Goal: Information Seeking & Learning: Find specific fact

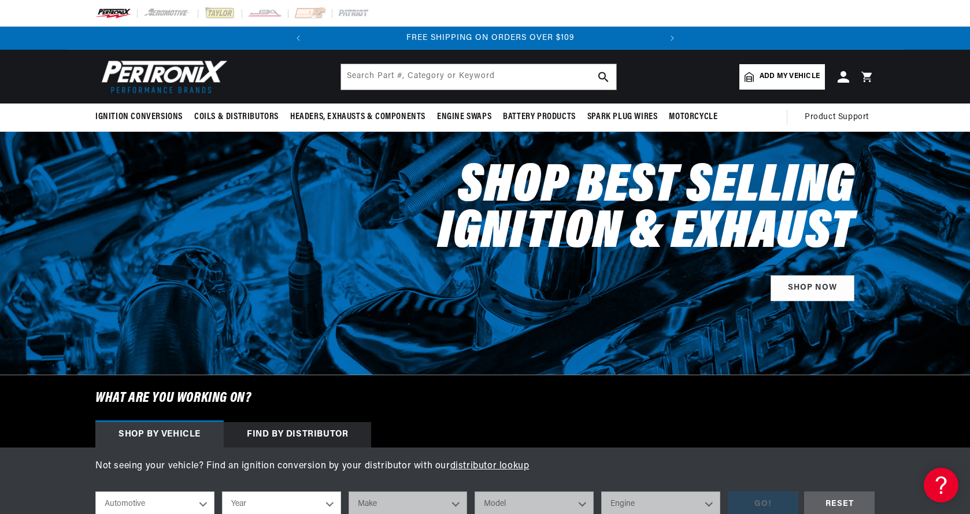
scroll to position [0, 350]
click at [782, 72] on span "Add my vehicle" at bounding box center [790, 76] width 60 height 11
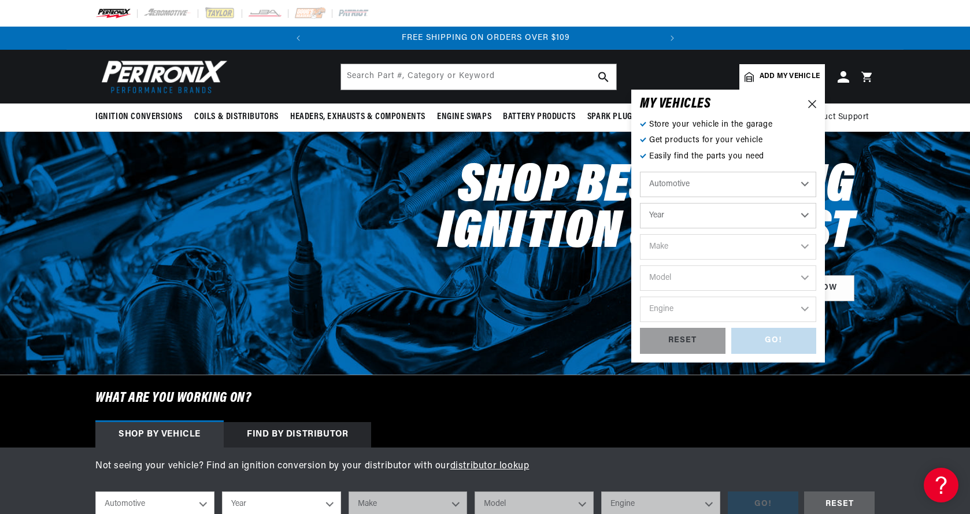
click at [745, 182] on select "Automotive Agricultural Industrial Marine Motorcycle" at bounding box center [728, 184] width 176 height 25
click at [640, 172] on select "Automotive Agricultural Industrial Marine Motorcycle" at bounding box center [728, 184] width 176 height 25
click at [695, 215] on select "Year 2026 2025 2024 2023 2022 2021 2020 2019 2018 2017 2016 2015 2014 2013 2012…" at bounding box center [728, 215] width 176 height 25
select select "1956"
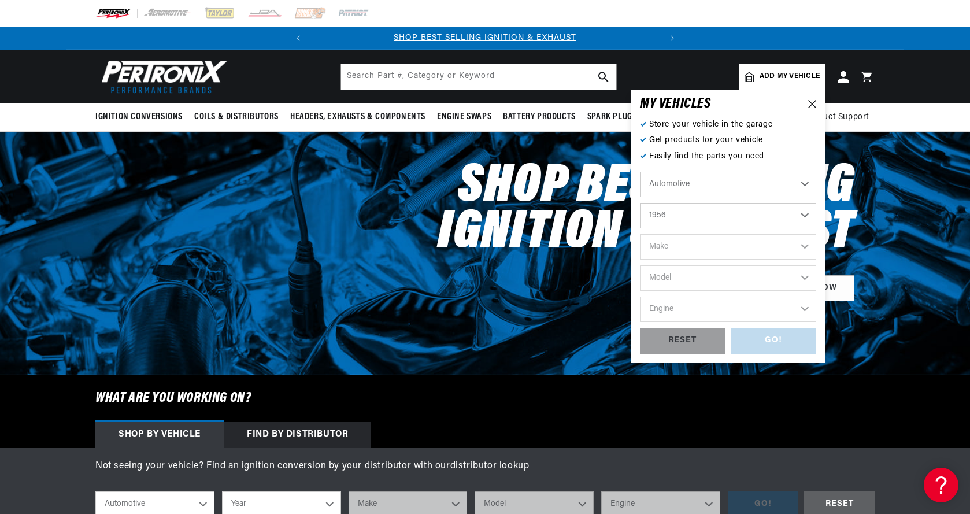
click at [640, 203] on select "Year 2026 2025 2024 2023 2022 2021 2020 2019 2018 2017 2016 2015 2014 2013 2012…" at bounding box center [728, 215] width 176 height 25
select select "1956"
click at [683, 249] on select "Make Alfa Romeo Aston Martin Buick Cadillac Chevrolet Chrysler Dodge Ford GMC H…" at bounding box center [728, 246] width 176 height 25
select select "Ford"
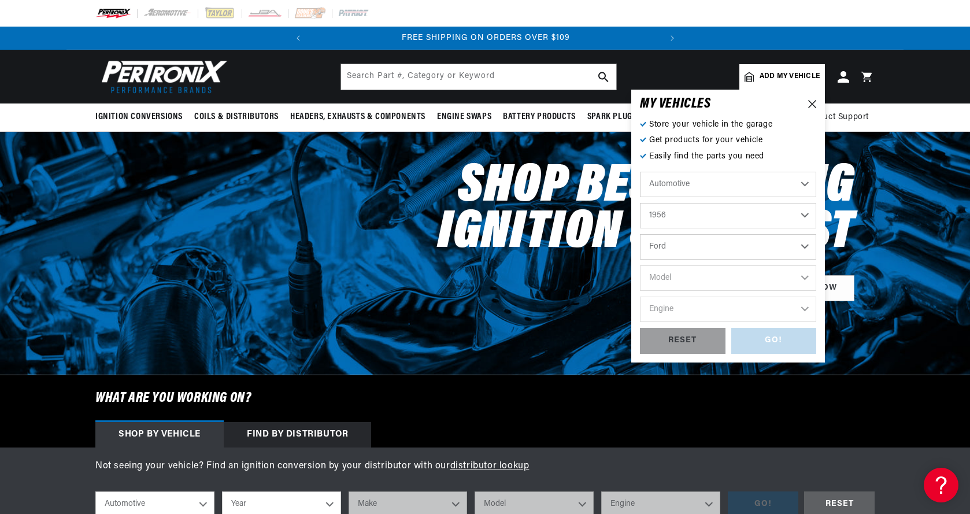
click at [640, 234] on select "Make Alfa Romeo Aston Martin Buick Cadillac Chevrolet Chrysler Dodge Ford GMC H…" at bounding box center [728, 246] width 176 height 25
select select "Ford"
click at [706, 277] on select "Model Club Country Sedan Country Squire Courier Sedan Delivery Customline F-100…" at bounding box center [728, 277] width 176 height 25
select select "Victoria"
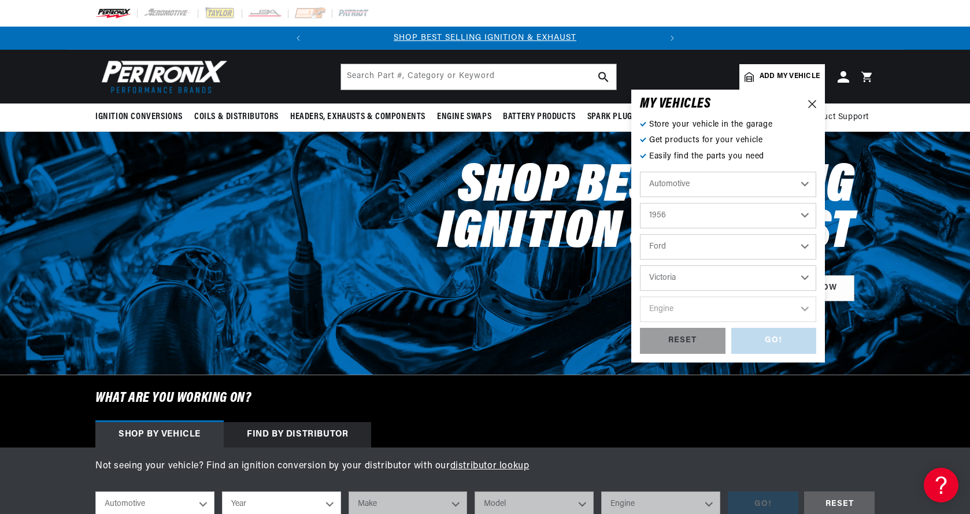
click at [640, 265] on select "Model Club Country Sedan Country Squire Courier Sedan Delivery Customline F-100…" at bounding box center [728, 277] width 176 height 25
select select "Victoria"
click at [701, 310] on select "Engine 3.6L 4.4L 4.5L 4.8L" at bounding box center [728, 309] width 176 height 25
select select "4.8L"
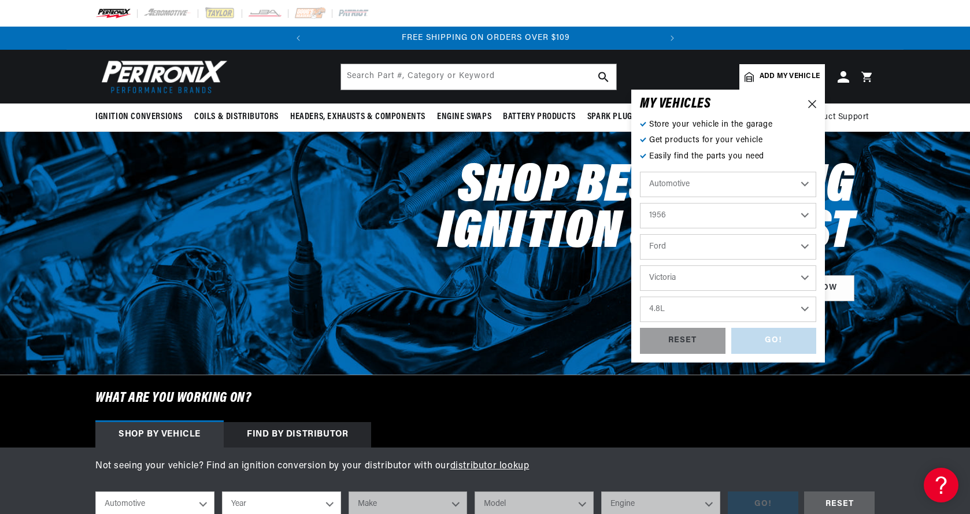
click at [640, 297] on select "Engine 3.6L 4.4L 4.5L 4.8L" at bounding box center [728, 309] width 176 height 25
select select "4.8L"
click at [812, 102] on icon at bounding box center [812, 104] width 8 height 8
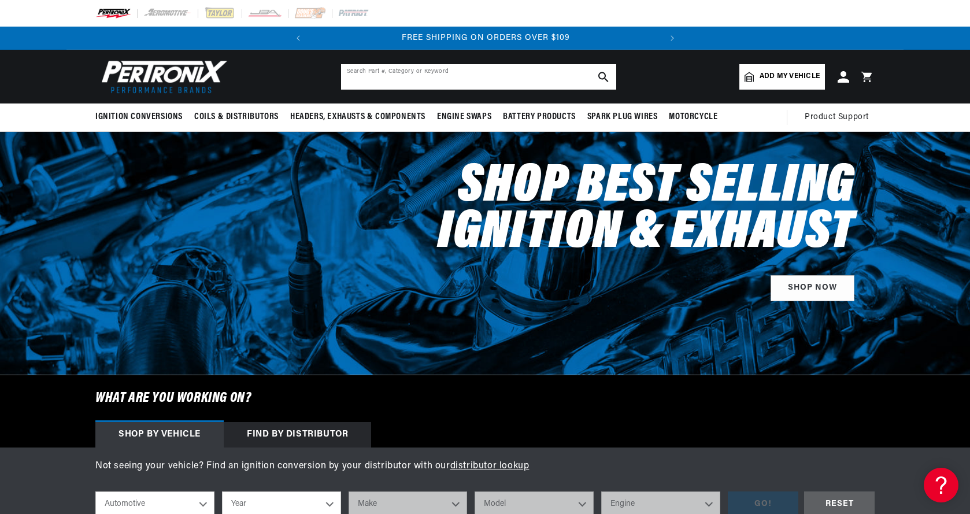
click at [521, 76] on input "text" at bounding box center [478, 76] width 275 height 25
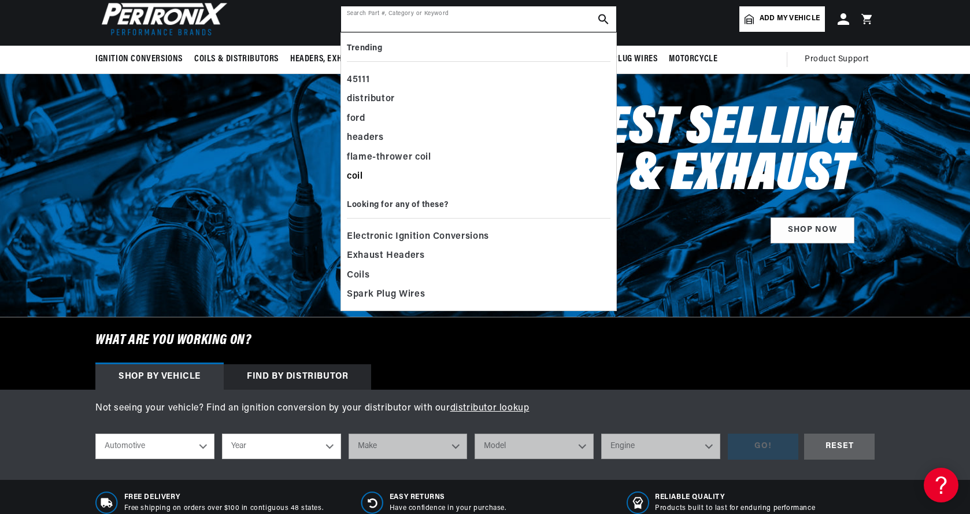
scroll to position [0, 0]
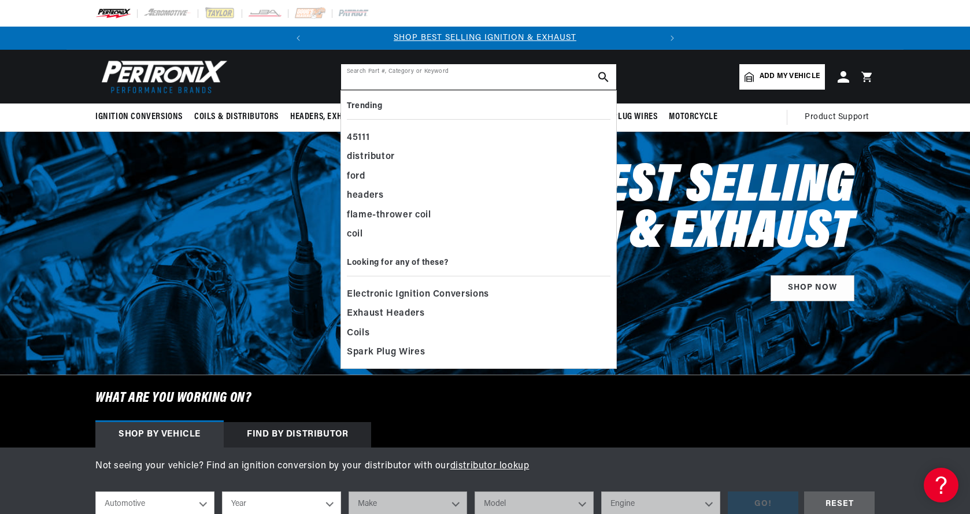
click at [466, 75] on input "text" at bounding box center [478, 76] width 275 height 25
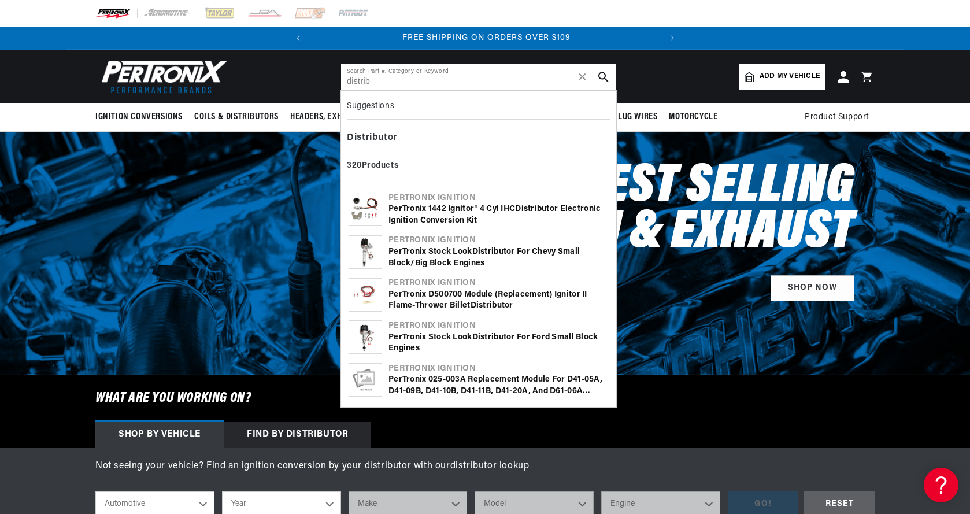
scroll to position [0, 350]
click at [466, 72] on input "distrib" at bounding box center [478, 76] width 275 height 25
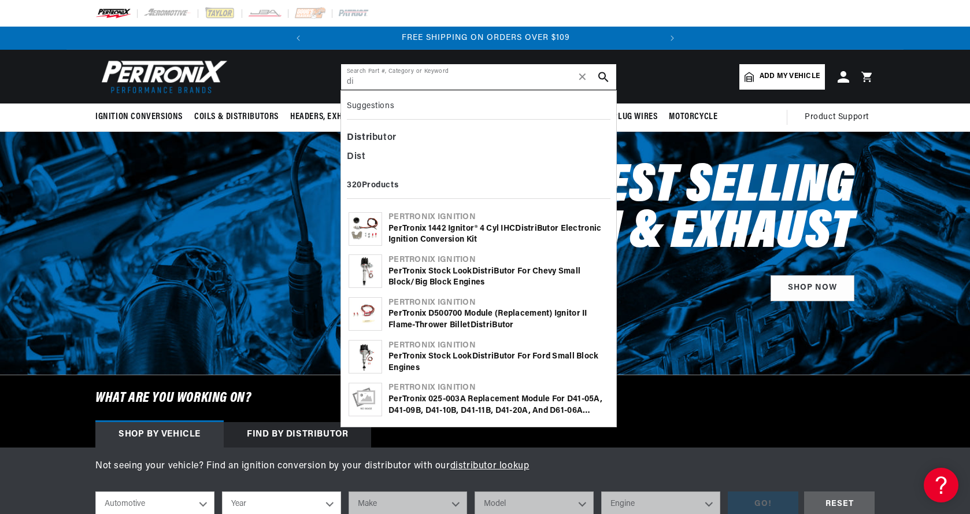
type input "d"
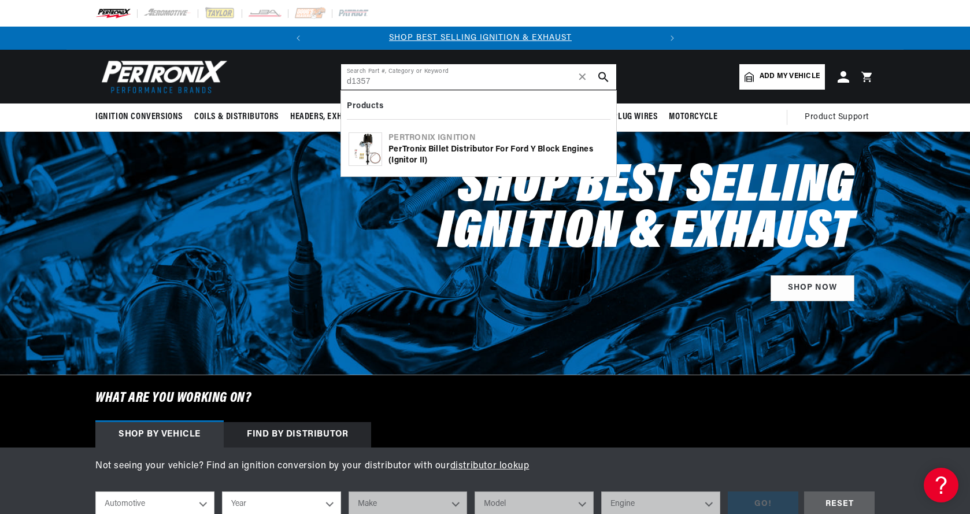
scroll to position [0, 0]
type input "d135700"
click at [602, 75] on icon "search button" at bounding box center [603, 77] width 10 height 10
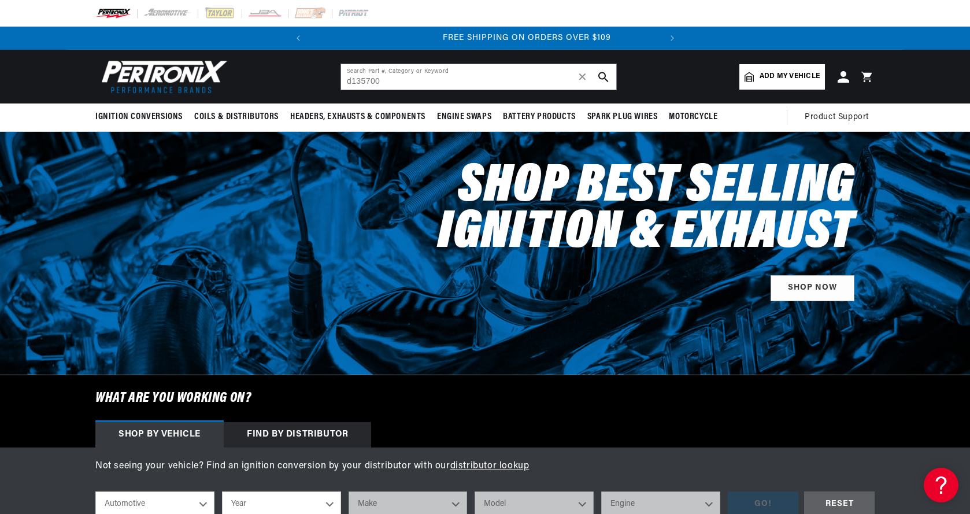
scroll to position [0, 346]
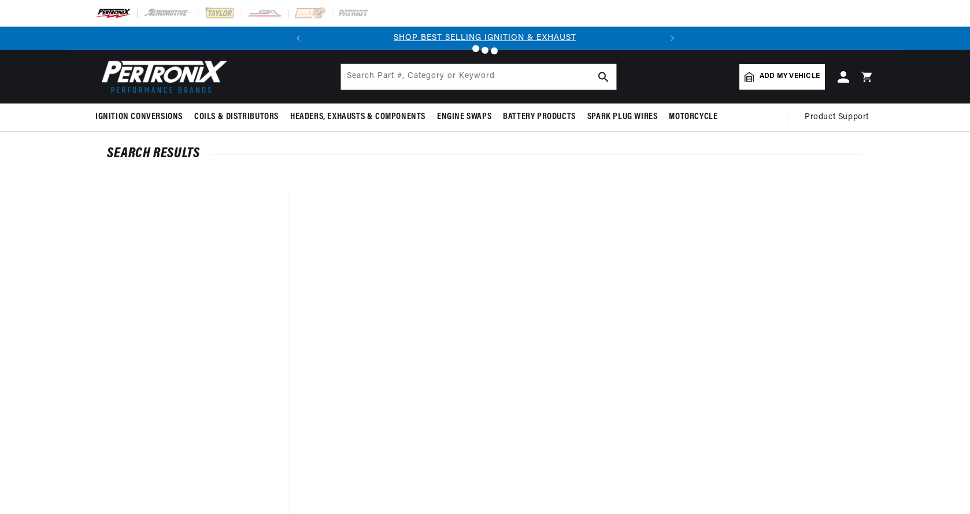
type input "d135700"
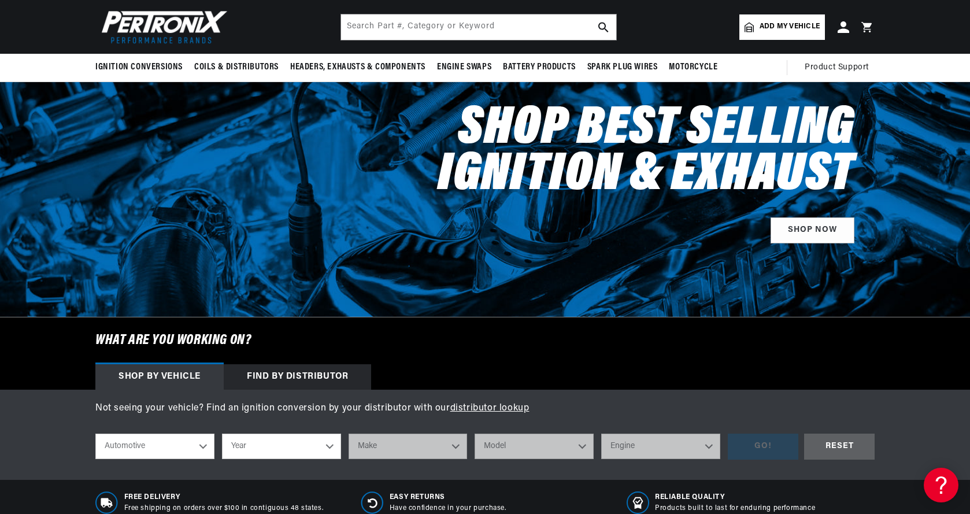
scroll to position [0, 1]
